Goal: Transaction & Acquisition: Purchase product/service

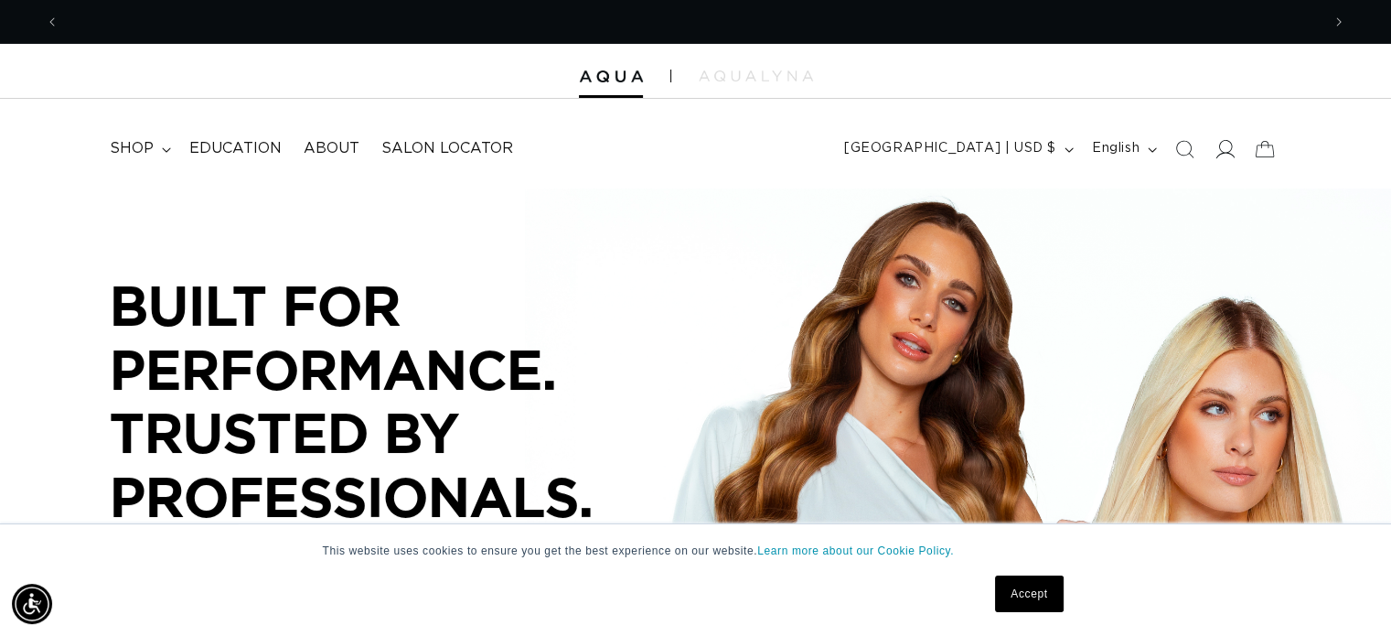
scroll to position [0, 1261]
click at [1228, 152] on icon at bounding box center [1226, 149] width 19 height 18
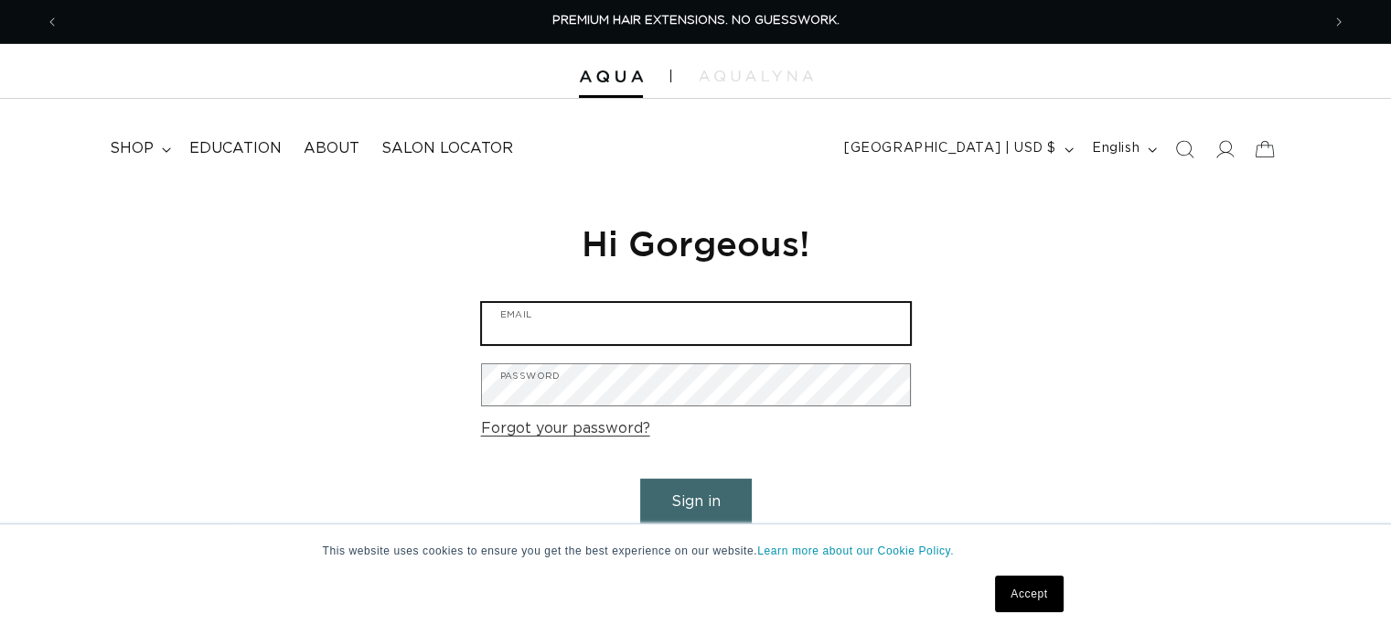
type input "thecolorloft_jen@yahoo.com"
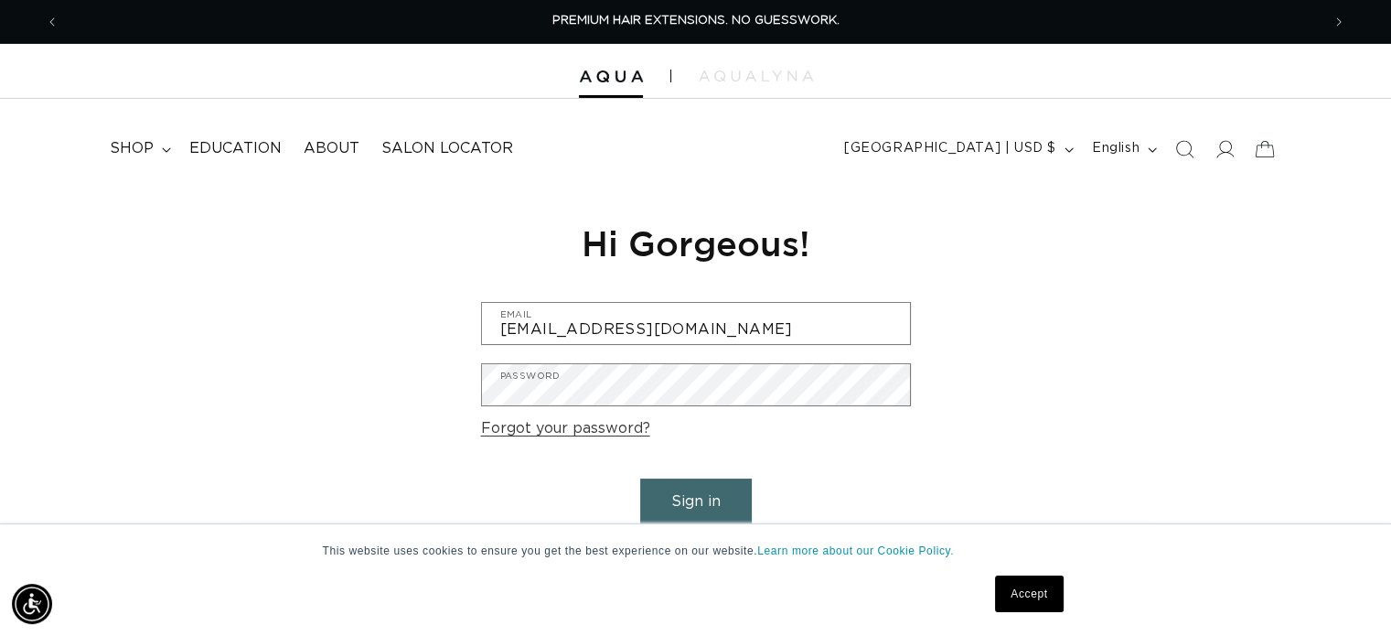
click at [678, 508] on button "Sign in" at bounding box center [696, 501] width 112 height 47
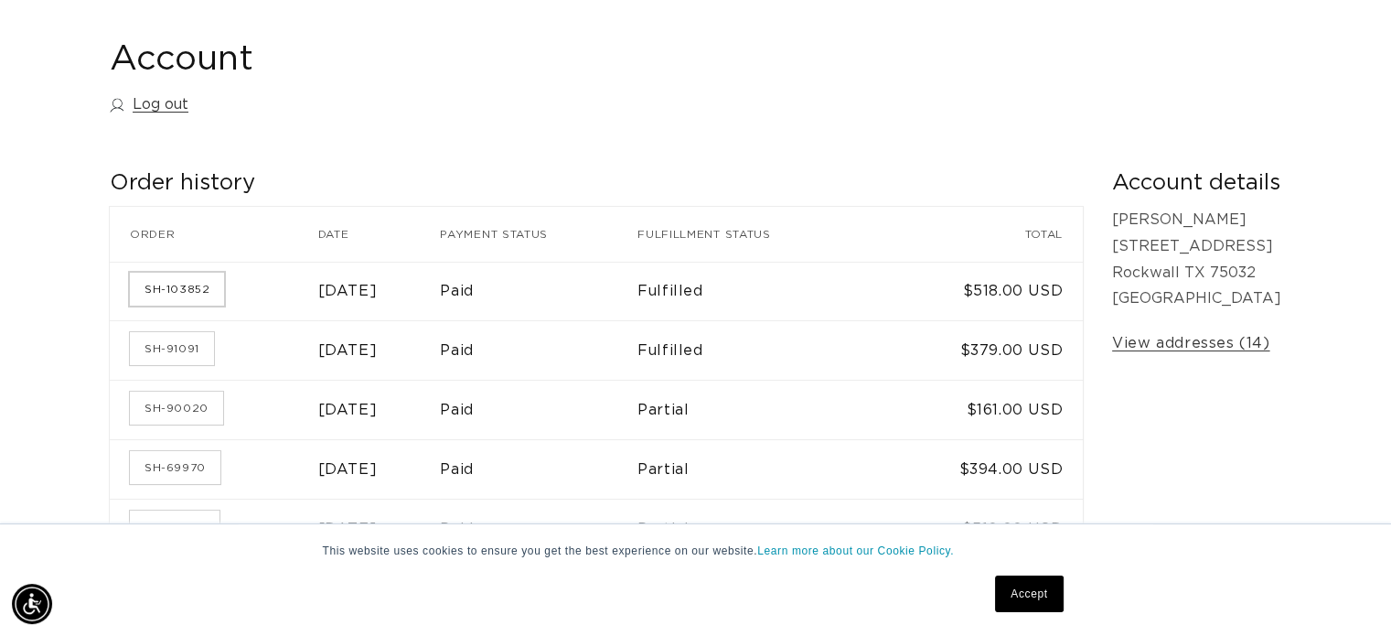
scroll to position [0, 1261]
click at [153, 288] on link "SH-103852" at bounding box center [177, 289] width 94 height 33
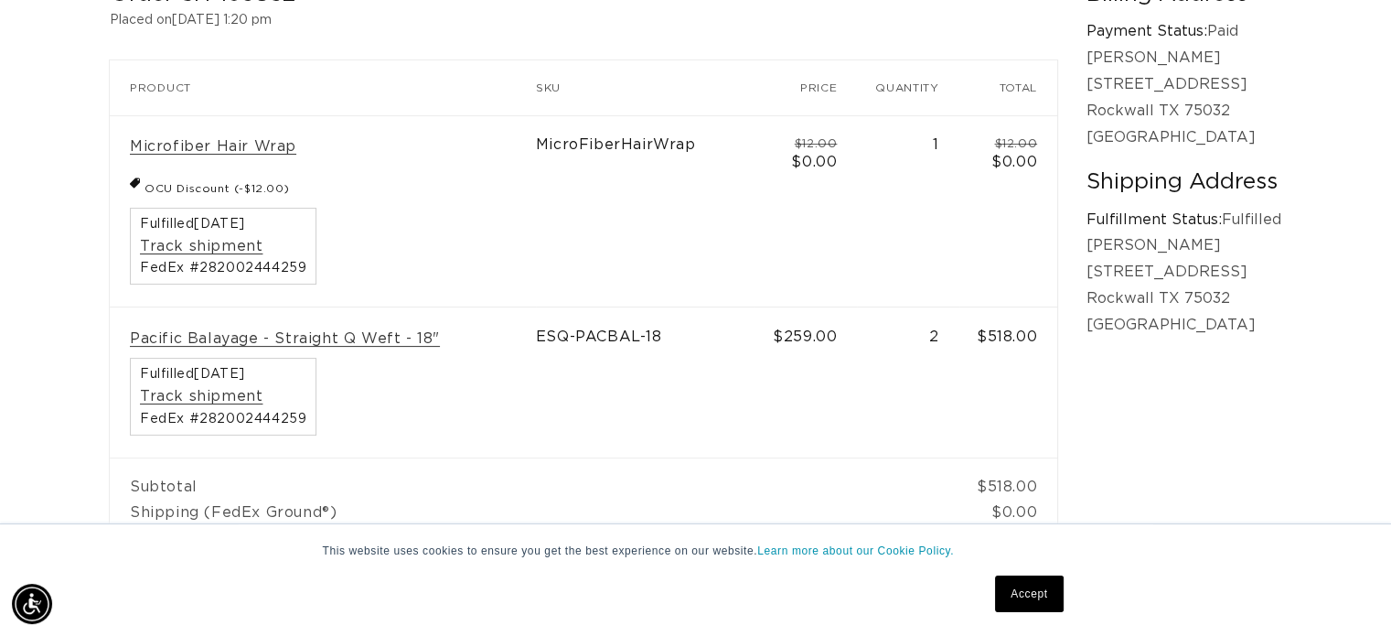
scroll to position [457, 0]
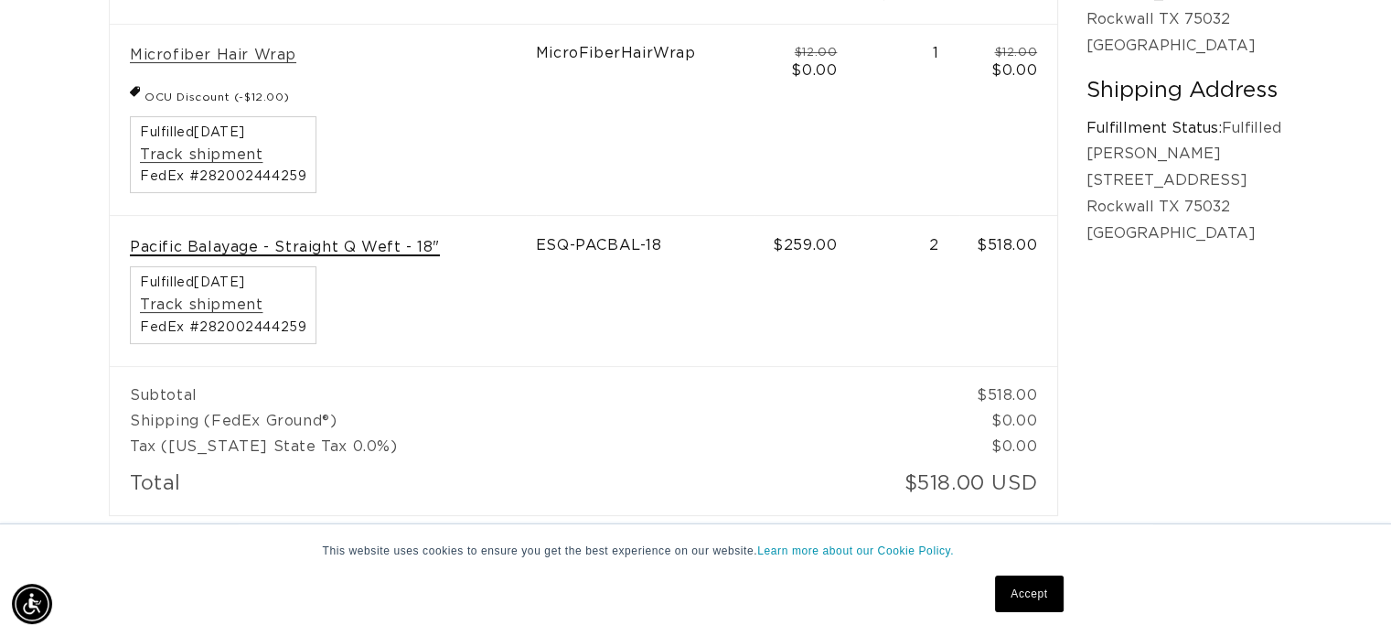
click at [357, 248] on link "Pacific Balayage - Straight Q Weft - 18"" at bounding box center [285, 247] width 310 height 19
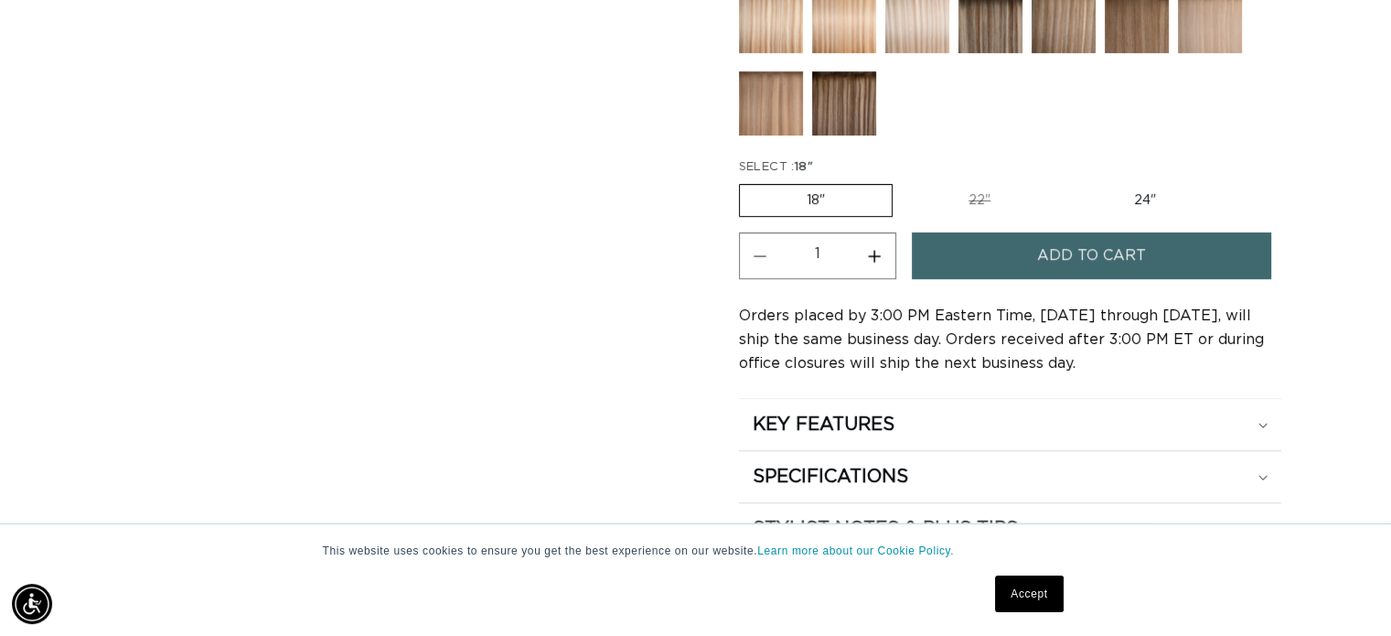
click at [874, 248] on button "Increase quantity for Pacific Balayage - Q Weft" at bounding box center [874, 255] width 41 height 47
type input "2"
click at [1014, 258] on button "Add to cart" at bounding box center [1092, 255] width 360 height 47
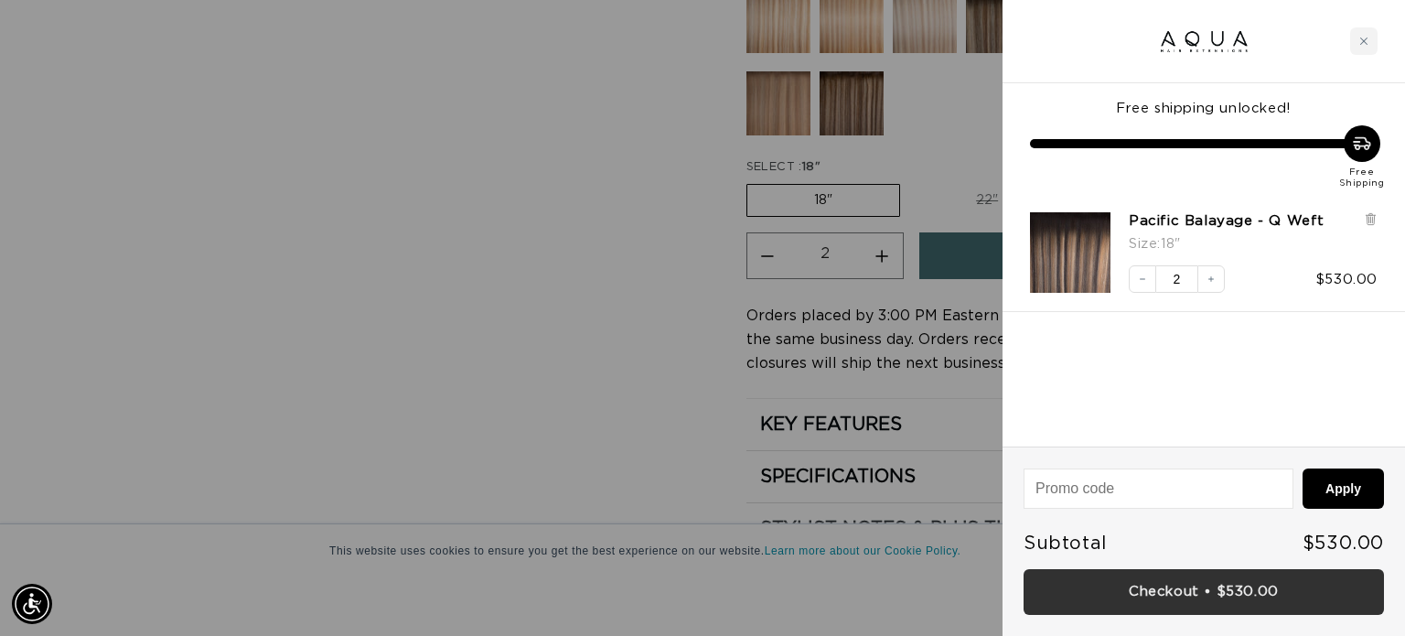
click at [1158, 588] on link "Checkout • $530.00" at bounding box center [1204, 592] width 360 height 47
